Goal: Find contact information: Find contact information

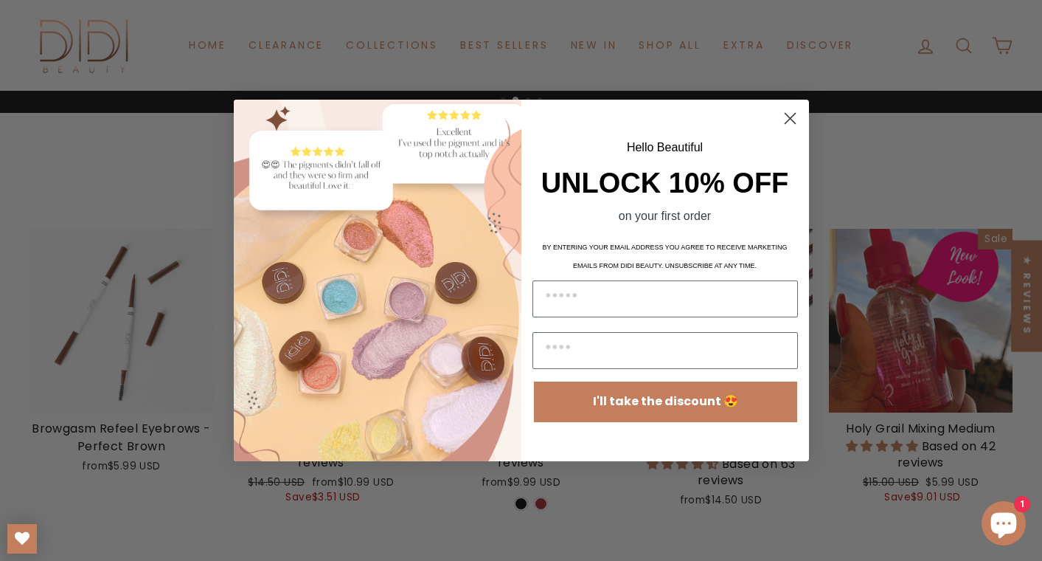
scroll to position [479, 0]
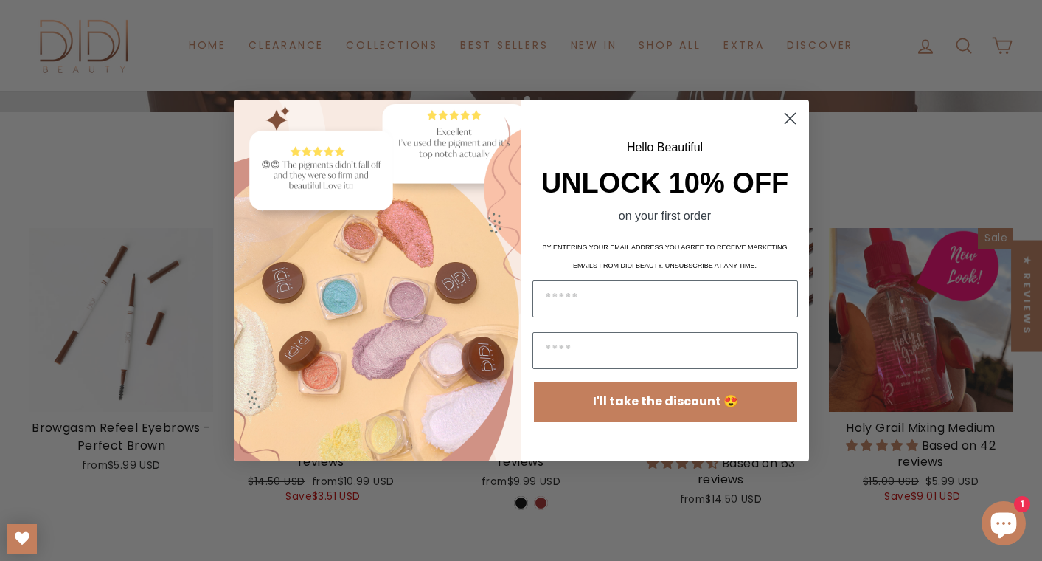
click at [792, 118] on circle "Close dialog" at bounding box center [789, 118] width 24 height 24
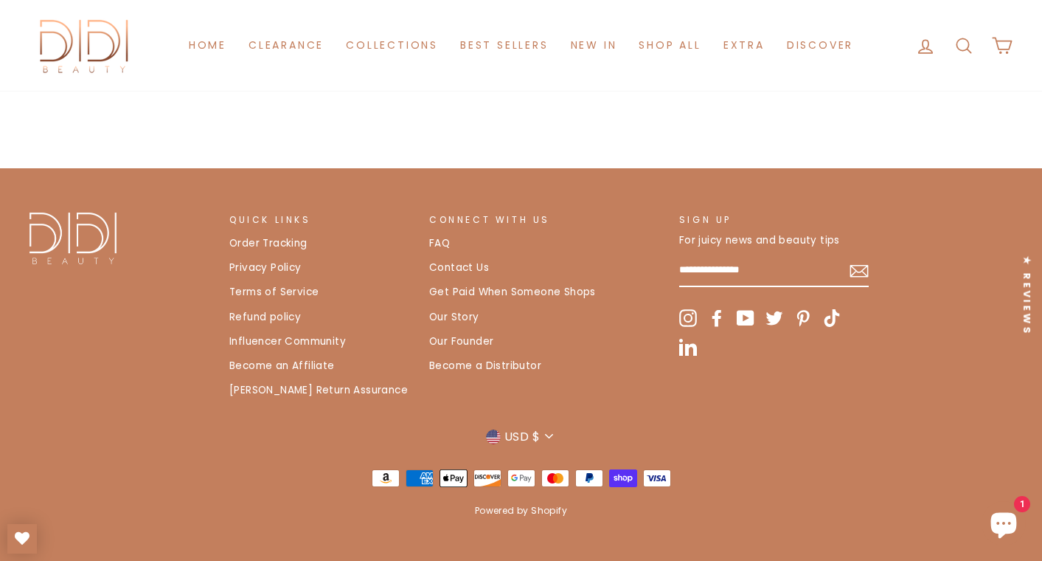
scroll to position [3086, 0]
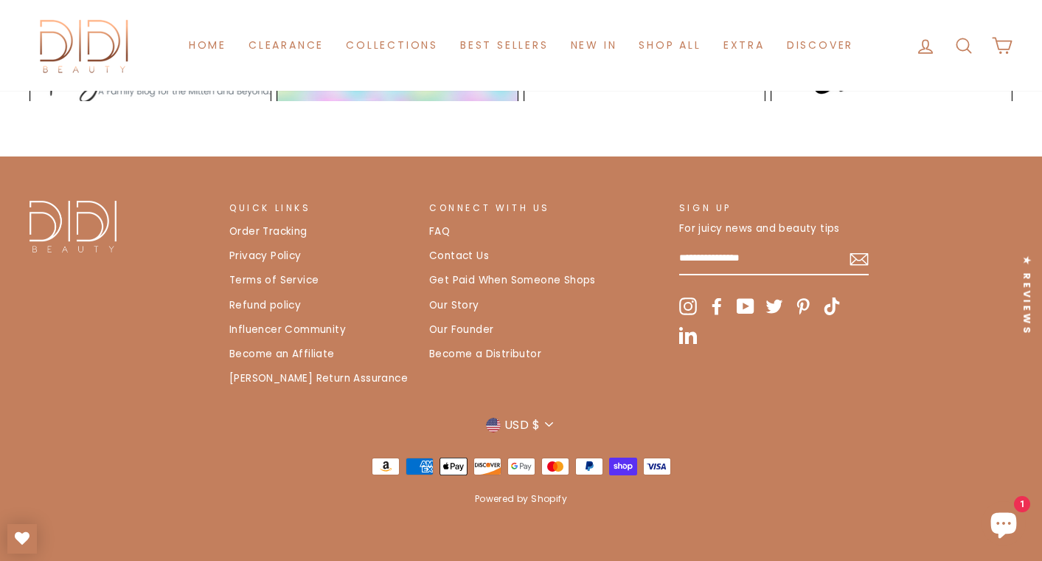
click at [459, 257] on link "Contact Us" at bounding box center [459, 256] width 60 height 22
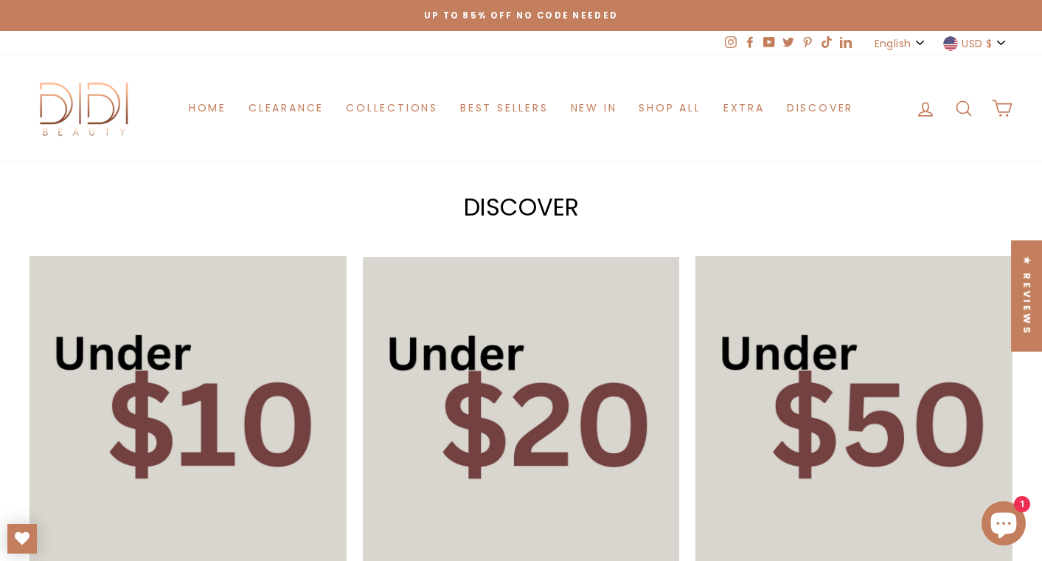
click at [998, 43] on button "USD $" at bounding box center [976, 43] width 74 height 24
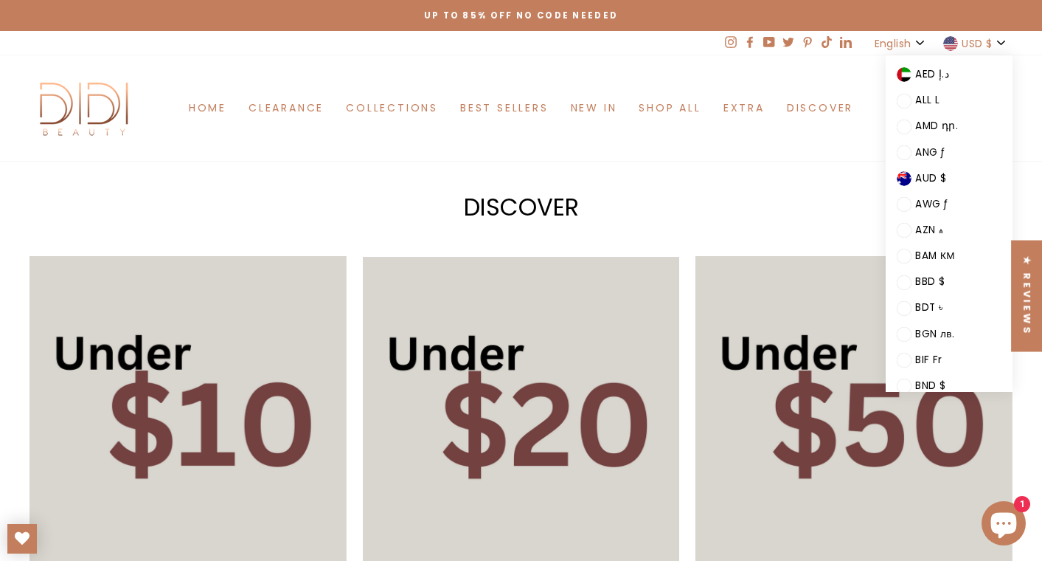
click at [760, 176] on div "Close menu Home Clearance Collections Best Sellers New in Shop All Eyes Face Li…" at bounding box center [521, 558] width 1042 height 1117
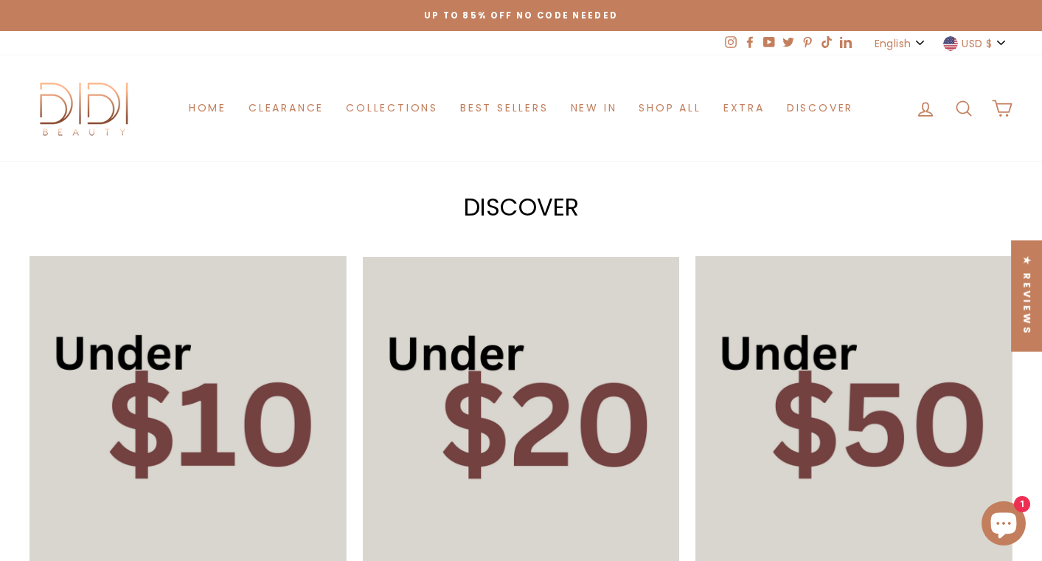
click at [1005, 42] on button "USD $" at bounding box center [976, 43] width 74 height 24
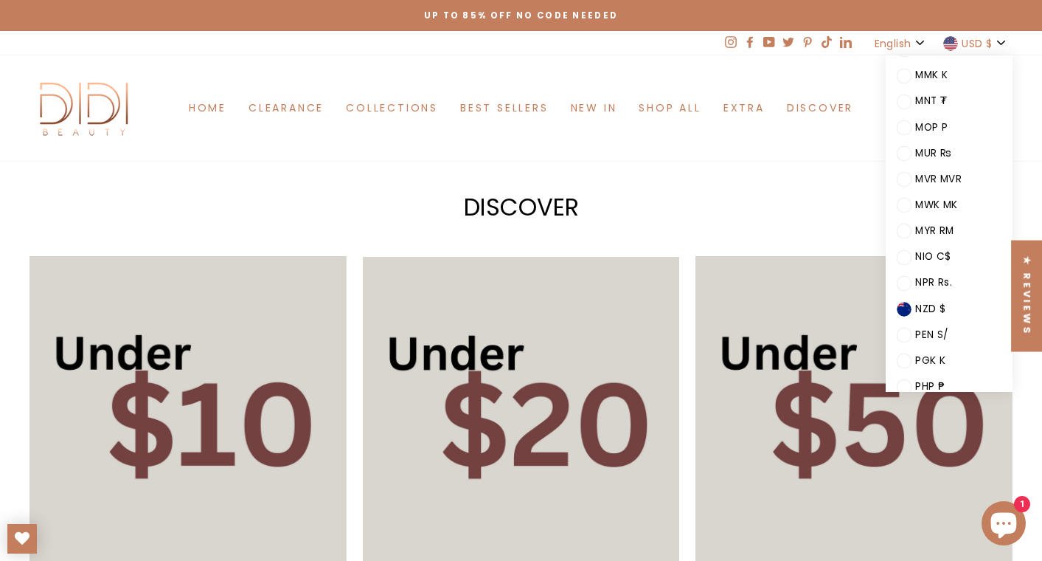
scroll to position [1491, 0]
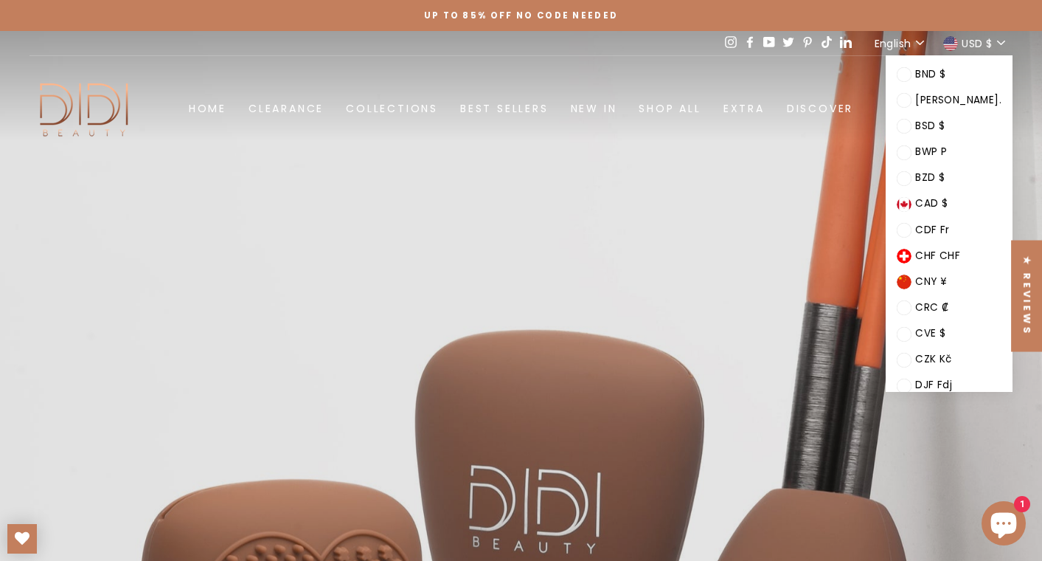
scroll to position [321, 0]
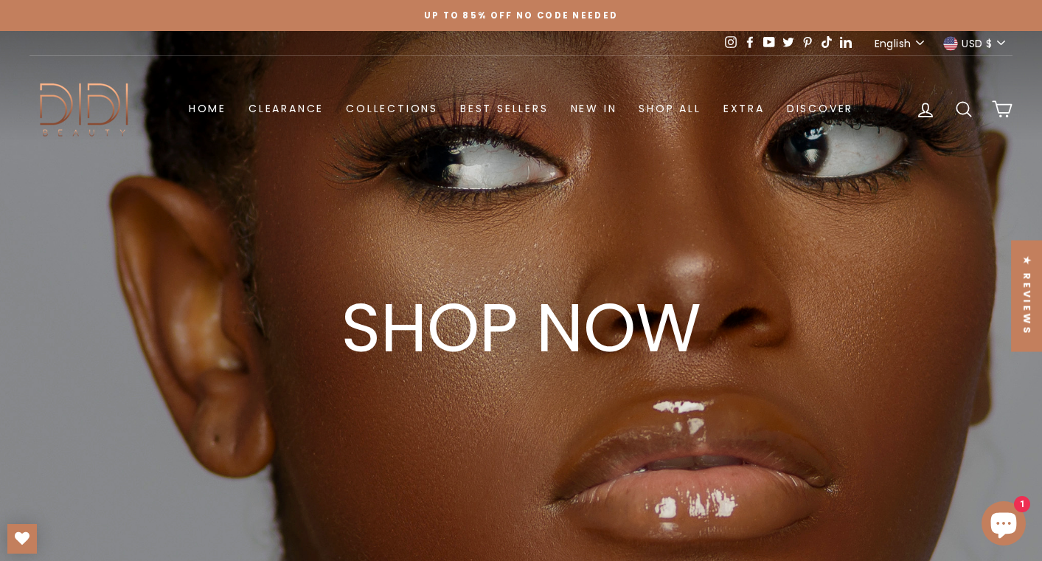
click at [1002, 43] on button "USD $" at bounding box center [976, 43] width 74 height 24
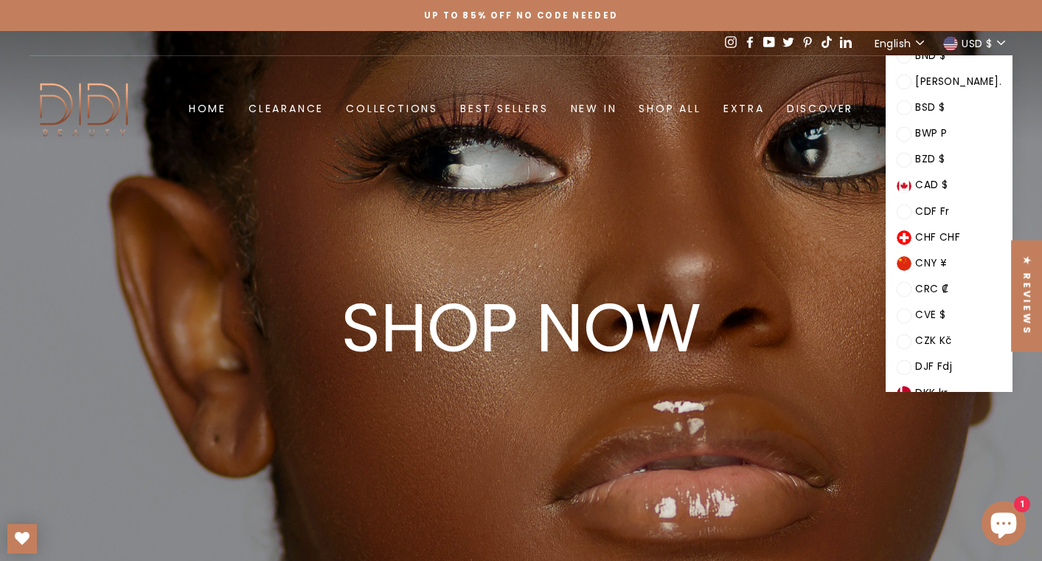
scroll to position [330, 0]
click at [908, 44] on span "English" at bounding box center [893, 43] width 36 height 16
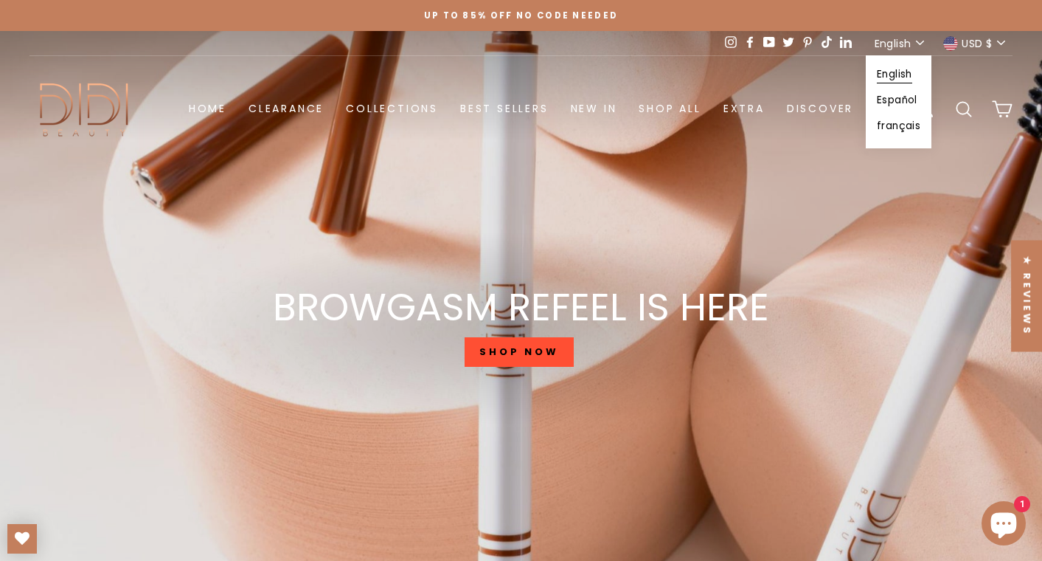
click at [1004, 43] on button "USD $" at bounding box center [976, 43] width 74 height 24
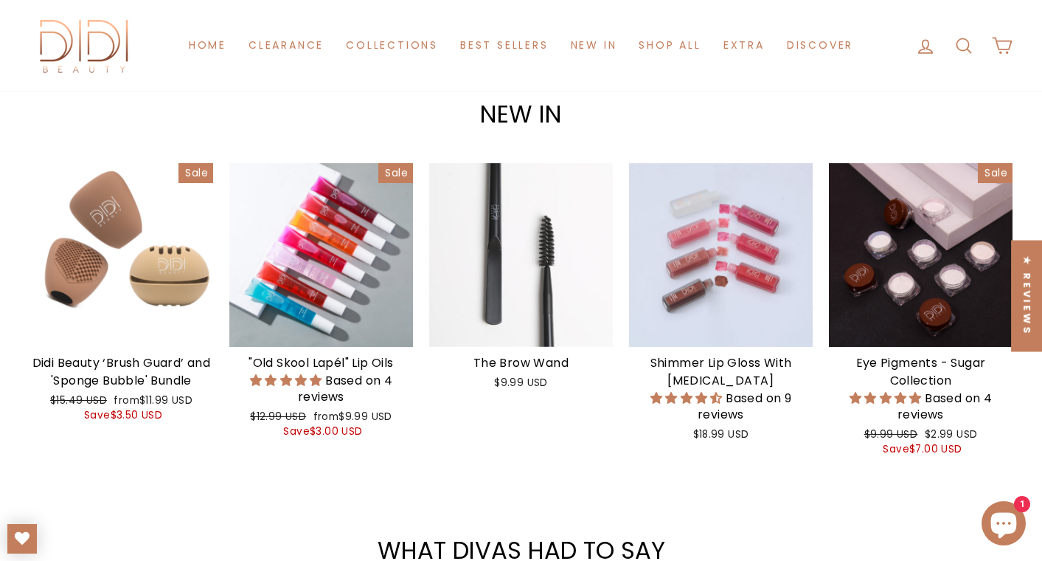
scroll to position [1527, 0]
